Goal: Find specific page/section: Find specific page/section

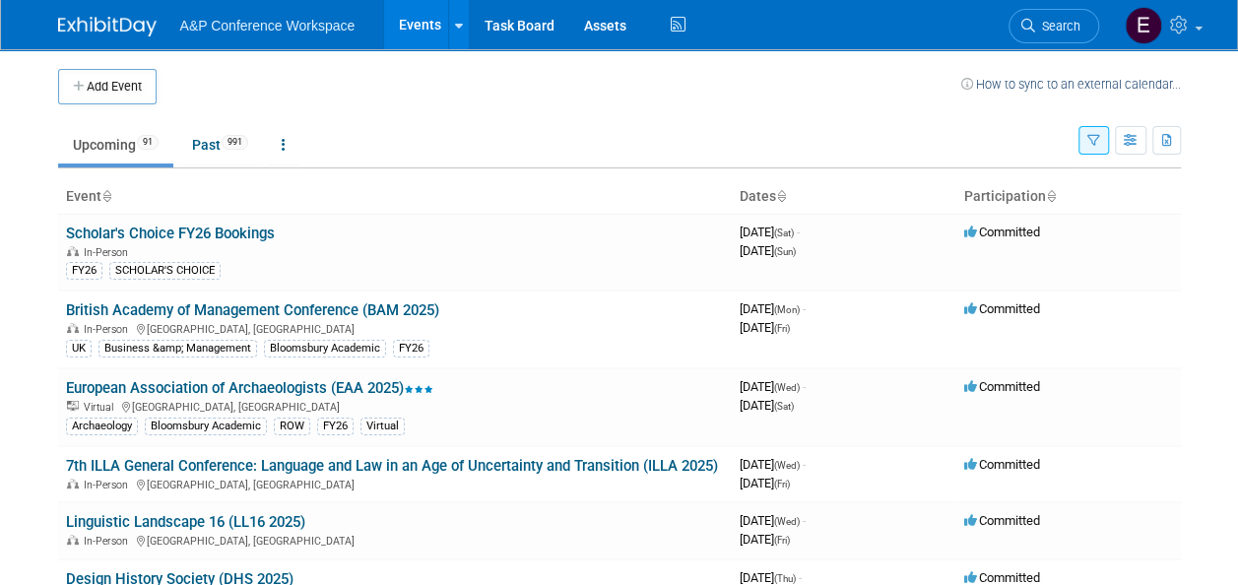
click at [358, 89] on td at bounding box center [559, 86] width 804 height 35
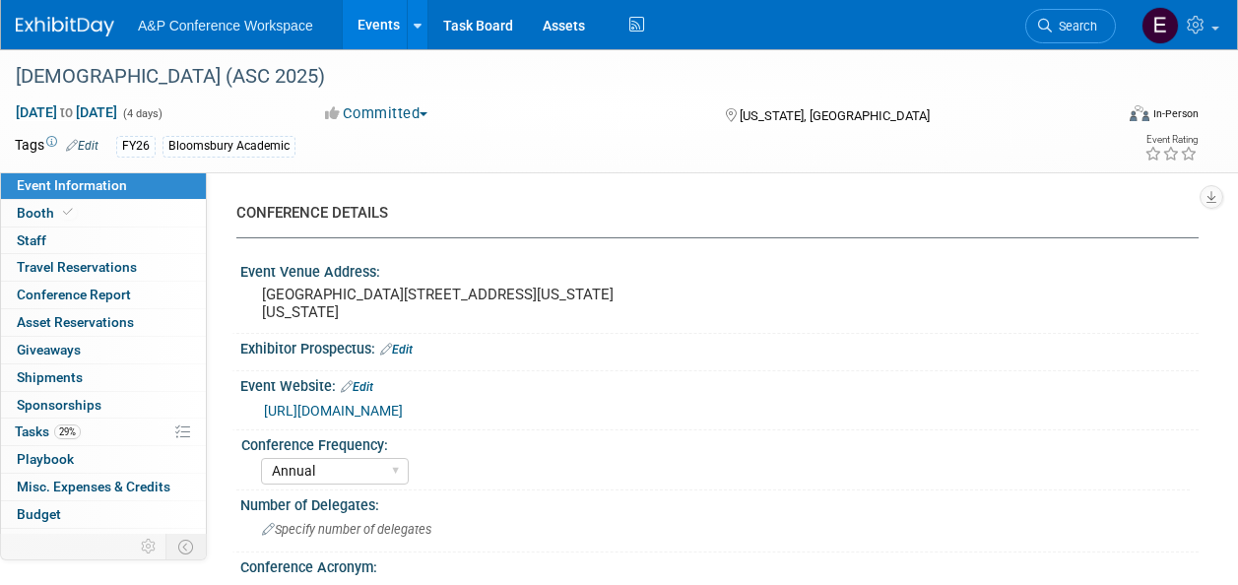
select select "Annual"
select select "Level 2"
select select "In-Person Booth"
select select "Criminology"
select select "Bloomsbury Academic"
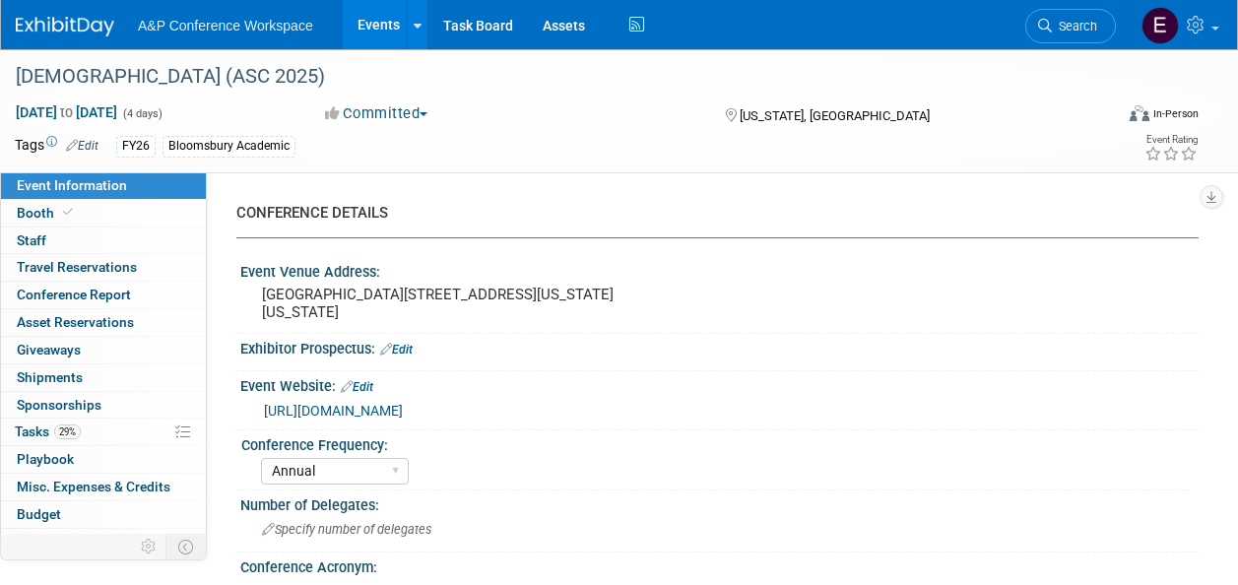
select select "[PERSON_NAME]"
select select "Networking/Commissioning"
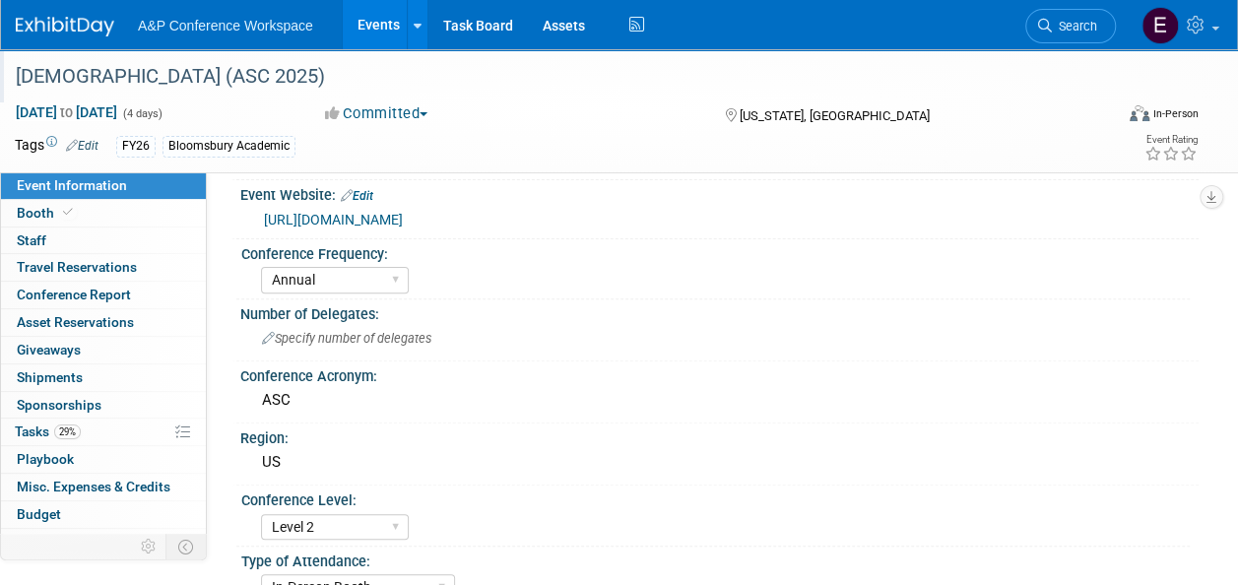
click at [108, 87] on div "[DEMOGRAPHIC_DATA] (ASC 2025)" at bounding box center [553, 76] width 1088 height 35
